Goal: Information Seeking & Learning: Learn about a topic

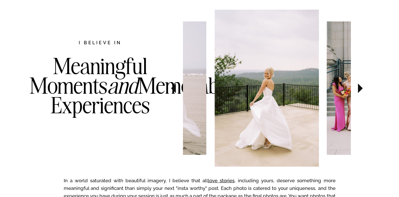
scroll to position [295, 0]
click at [360, 87] on icon at bounding box center [360, 88] width 5 height 10
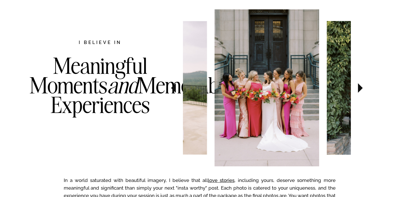
click at [360, 87] on icon at bounding box center [360, 88] width 5 height 10
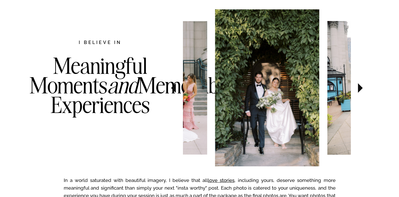
click at [360, 88] on icon at bounding box center [360, 88] width 5 height 10
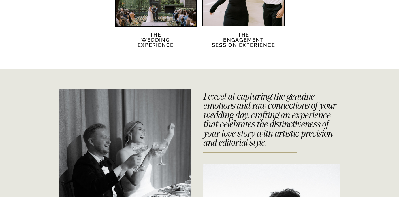
scroll to position [1116, 0]
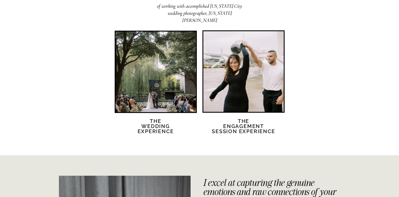
click at [175, 99] on div at bounding box center [156, 71] width 80 height 80
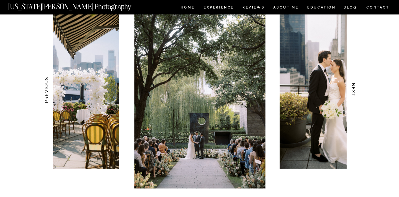
scroll to position [567, 0]
click at [354, 90] on h3 "NEXT" at bounding box center [353, 90] width 6 height 36
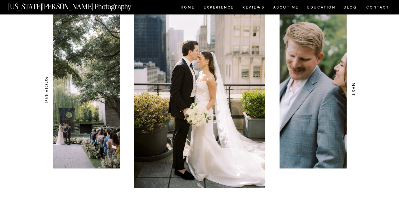
click at [354, 90] on h3 "NEXT" at bounding box center [353, 90] width 6 height 36
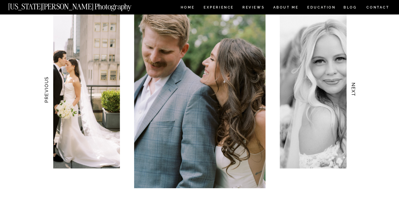
click at [354, 90] on h3 "NEXT" at bounding box center [353, 90] width 6 height 36
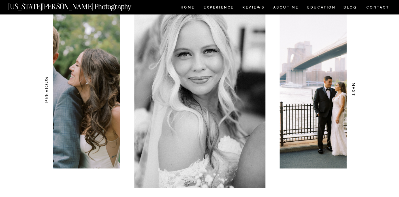
click at [354, 90] on h3 "NEXT" at bounding box center [353, 90] width 6 height 36
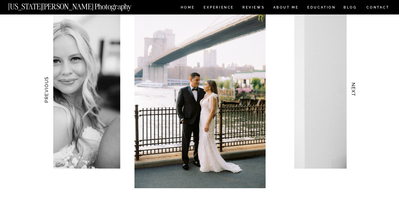
click at [354, 90] on h3 "NEXT" at bounding box center [353, 90] width 6 height 36
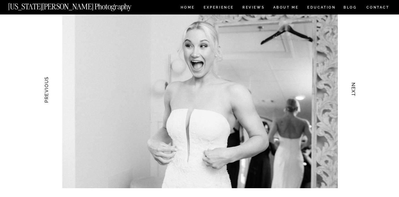
click at [354, 90] on h3 "NEXT" at bounding box center [353, 90] width 6 height 36
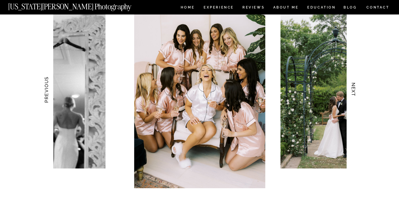
click at [354, 90] on h3 "NEXT" at bounding box center [353, 90] width 6 height 36
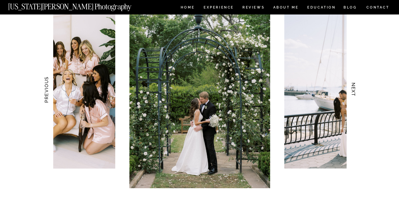
click at [354, 90] on h3 "NEXT" at bounding box center [353, 90] width 6 height 36
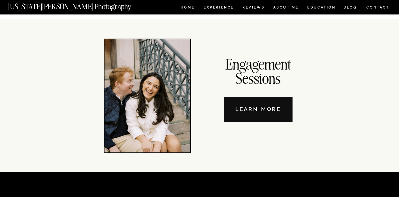
scroll to position [1954, 0]
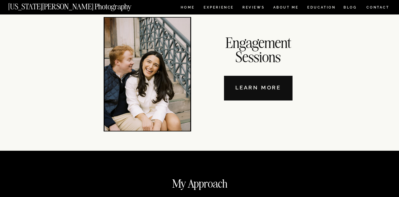
click at [279, 84] on nav "Learn More" at bounding box center [258, 88] width 69 height 25
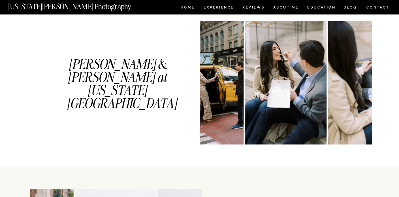
scroll to position [307, 0]
click at [217, 88] on img at bounding box center [203, 83] width 82 height 123
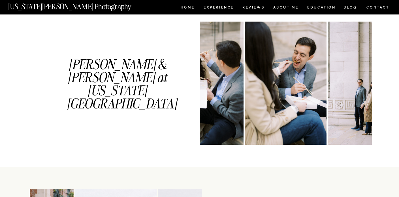
click at [328, 93] on img at bounding box center [369, 83] width 82 height 123
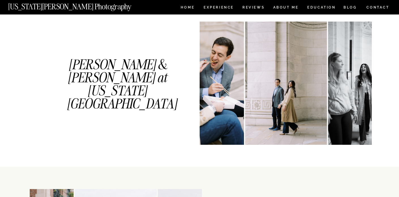
click at [328, 93] on img at bounding box center [372, 83] width 88 height 123
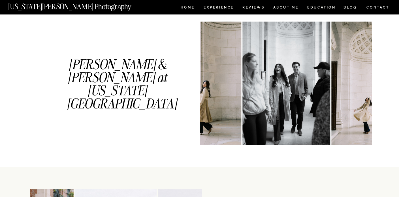
click at [328, 93] on img at bounding box center [287, 83] width 88 height 123
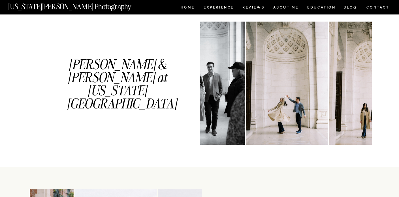
click at [328, 93] on div at bounding box center [286, 83] width 172 height 123
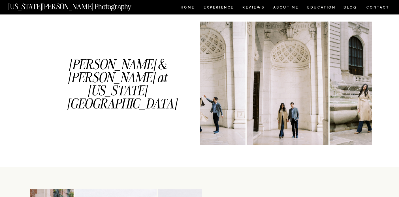
click at [328, 93] on img at bounding box center [288, 83] width 82 height 123
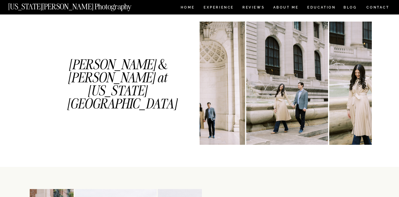
click at [328, 93] on div at bounding box center [286, 83] width 172 height 123
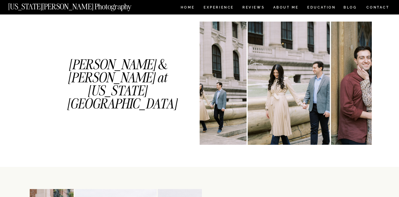
click at [328, 93] on img at bounding box center [289, 83] width 82 height 123
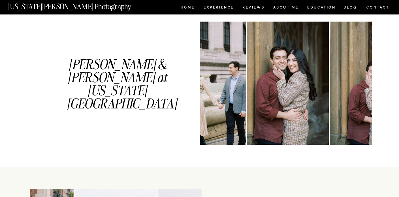
click at [328, 93] on img at bounding box center [288, 83] width 82 height 123
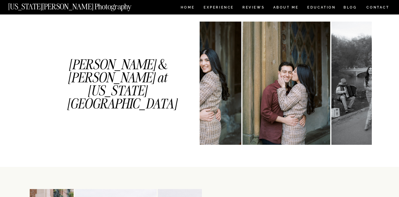
click at [328, 93] on img at bounding box center [287, 83] width 88 height 123
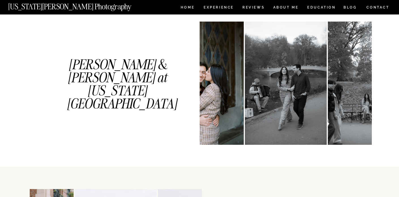
click at [328, 93] on img at bounding box center [369, 83] width 82 height 123
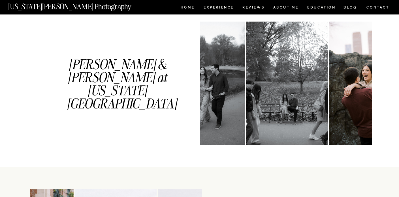
click at [330, 93] on img at bounding box center [371, 83] width 82 height 123
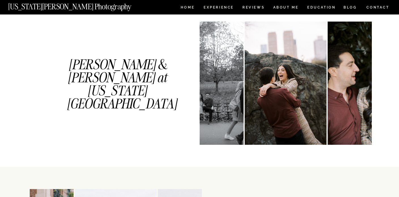
click at [328, 93] on img at bounding box center [372, 83] width 88 height 123
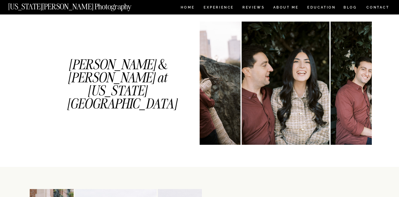
click at [328, 93] on img at bounding box center [286, 83] width 88 height 123
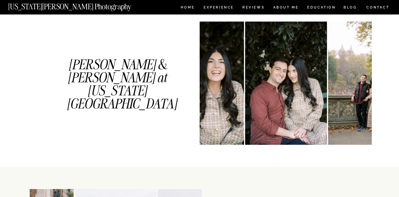
click at [328, 93] on img at bounding box center [369, 83] width 82 height 123
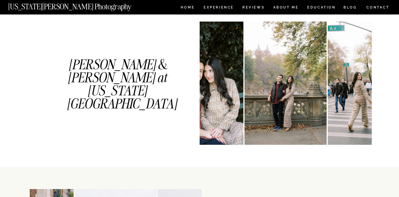
click at [328, 93] on img at bounding box center [369, 83] width 82 height 123
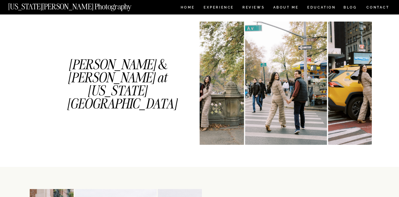
click at [328, 93] on img at bounding box center [369, 83] width 82 height 123
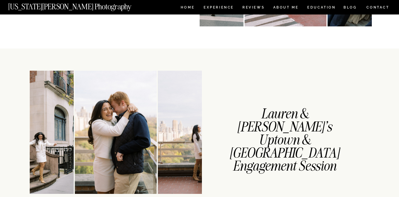
scroll to position [490, 0]
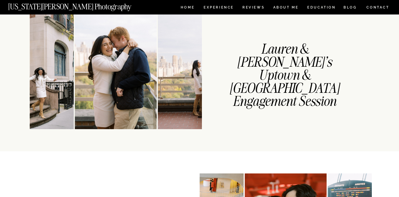
click at [167, 97] on img at bounding box center [202, 67] width 88 height 123
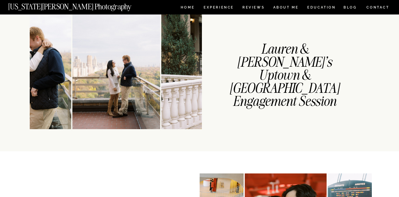
click at [167, 97] on img at bounding box center [247, 67] width 172 height 123
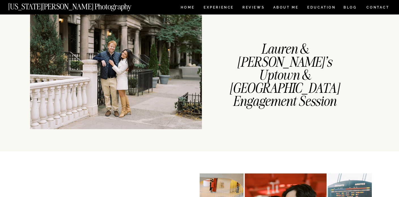
click at [167, 97] on img at bounding box center [116, 67] width 172 height 123
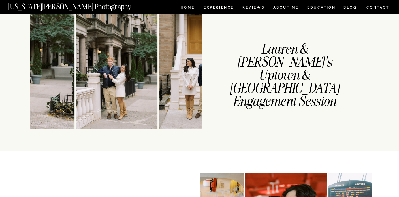
click at [167, 97] on img at bounding box center [200, 67] width 82 height 123
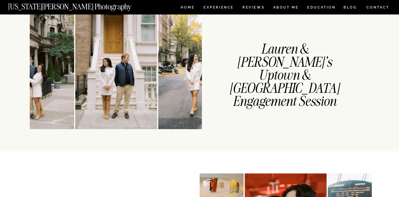
click at [167, 97] on img at bounding box center [202, 67] width 88 height 123
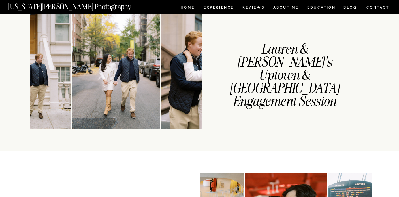
click at [167, 97] on img at bounding box center [202, 67] width 82 height 123
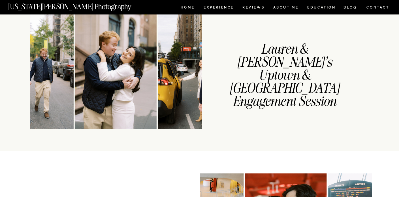
click at [167, 97] on img at bounding box center [202, 67] width 88 height 123
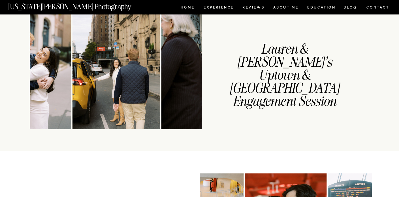
click at [167, 97] on img at bounding box center [253, 67] width 184 height 123
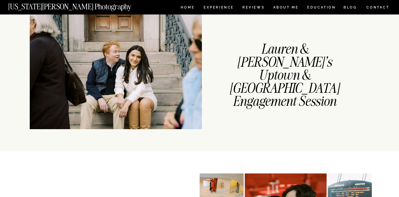
click at [167, 97] on img at bounding box center [116, 67] width 184 height 123
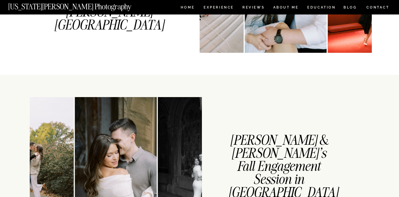
scroll to position [799, 0]
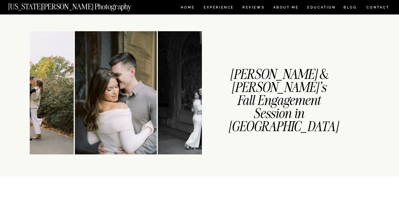
click at [158, 98] on img at bounding box center [199, 92] width 82 height 123
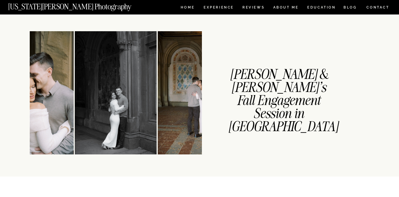
click at [158, 98] on img at bounding box center [199, 92] width 82 height 123
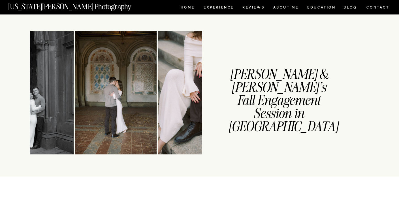
click at [158, 98] on img at bounding box center [202, 92] width 88 height 123
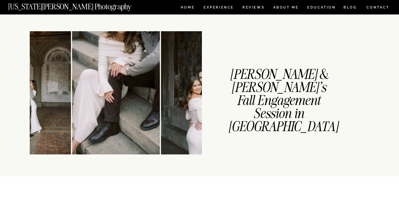
click at [158, 98] on img at bounding box center [116, 92] width 88 height 123
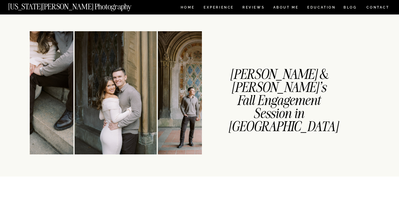
click at [158, 98] on img at bounding box center [199, 92] width 82 height 123
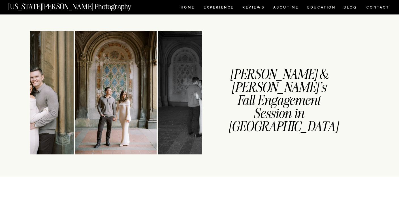
click at [158, 98] on img at bounding box center [199, 92] width 82 height 123
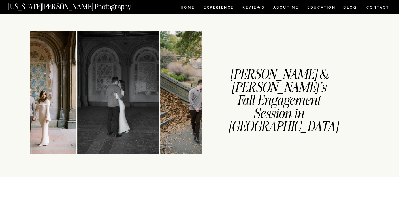
click at [158, 98] on div at bounding box center [116, 92] width 172 height 123
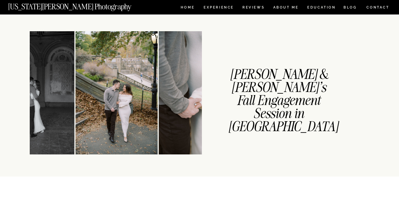
click at [158, 98] on div at bounding box center [116, 92] width 172 height 123
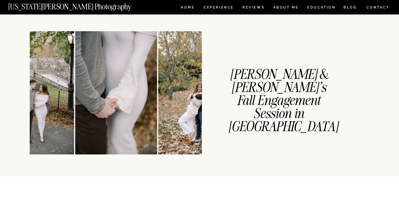
click at [158, 98] on img at bounding box center [199, 92] width 82 height 123
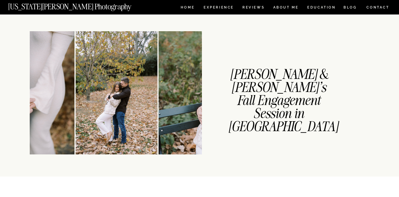
click at [158, 98] on div at bounding box center [116, 92] width 172 height 123
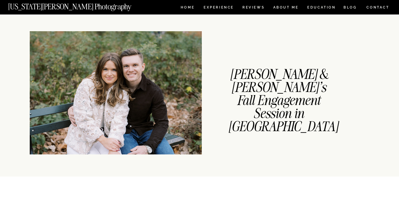
click at [158, 98] on img at bounding box center [116, 92] width 172 height 123
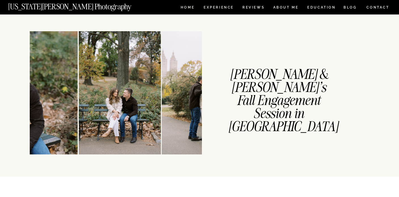
click at [158, 98] on img at bounding box center [120, 92] width 82 height 123
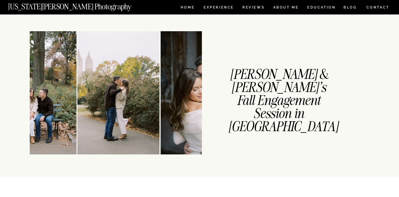
click at [158, 98] on img at bounding box center [119, 92] width 82 height 123
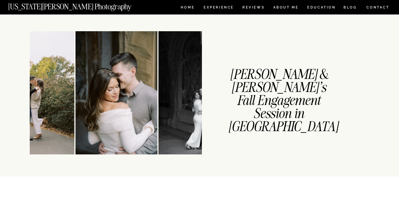
click at [158, 98] on div at bounding box center [161, 92] width 172 height 123
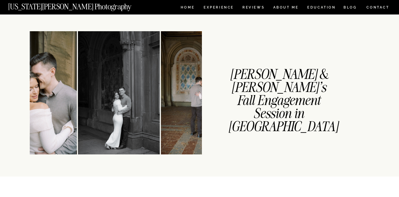
click at [158, 98] on img at bounding box center [119, 92] width 82 height 123
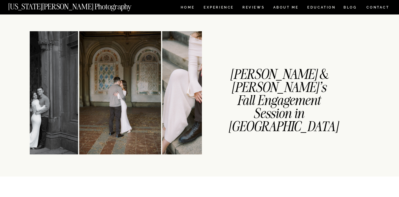
click at [158, 98] on img at bounding box center [120, 92] width 82 height 123
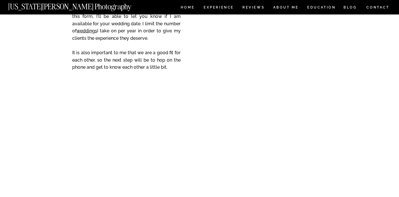
scroll to position [1501, 0]
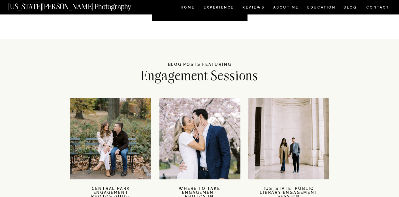
scroll to position [1179, 0]
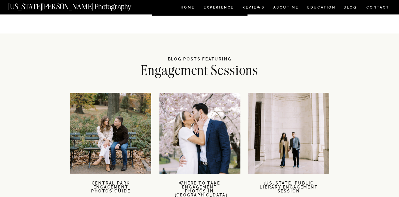
click at [137, 152] on div at bounding box center [110, 133] width 81 height 81
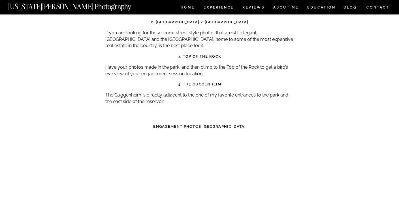
scroll to position [2828, 0]
